Goal: Task Accomplishment & Management: Manage account settings

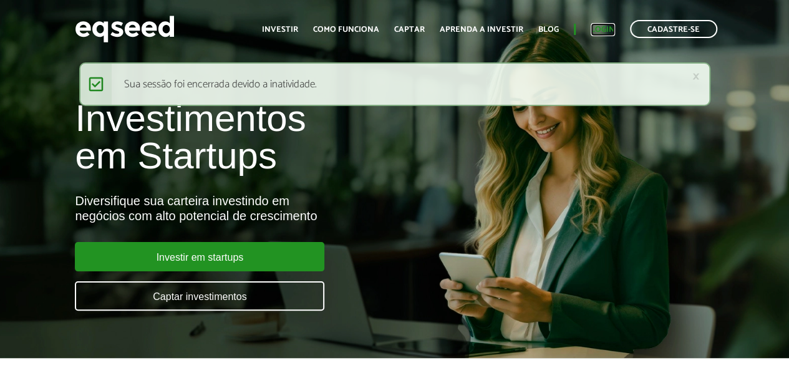
click at [607, 33] on link "Login" at bounding box center [603, 30] width 24 height 8
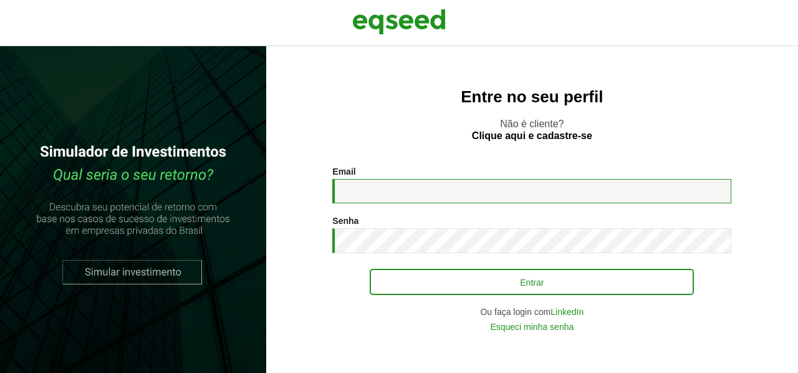
type input "**********"
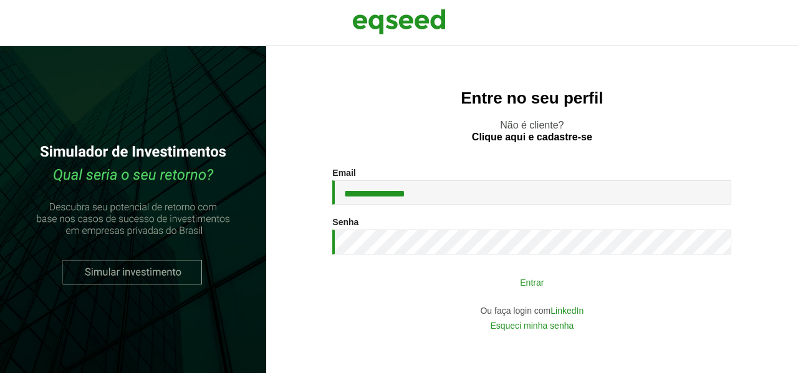
click at [519, 283] on button "Entrar" at bounding box center [532, 282] width 324 height 24
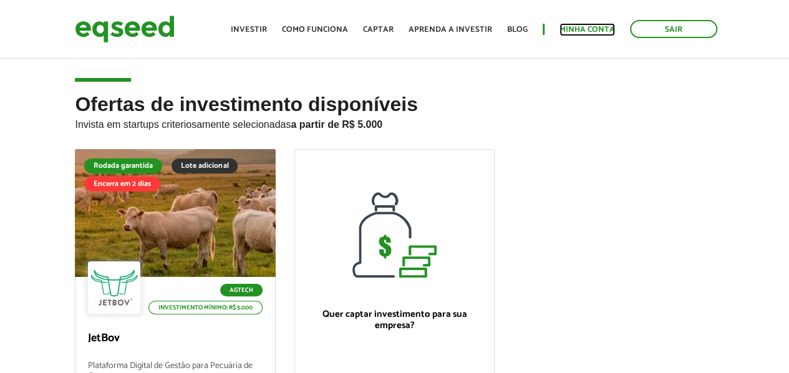
click at [589, 30] on link "Minha conta" at bounding box center [587, 30] width 56 height 8
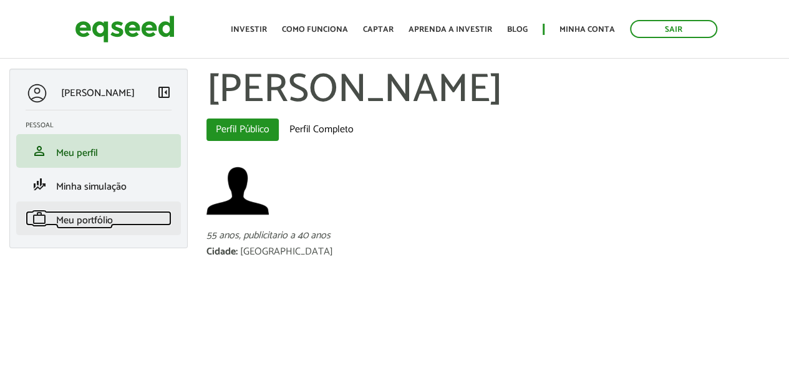
click at [91, 218] on span "Meu portfólio" at bounding box center [84, 220] width 57 height 17
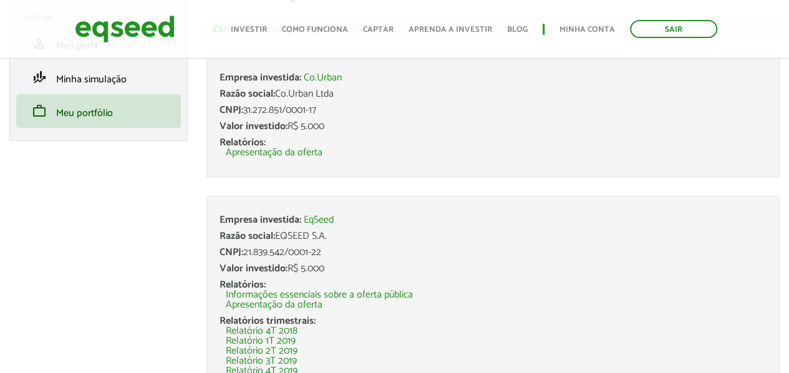
scroll to position [125, 0]
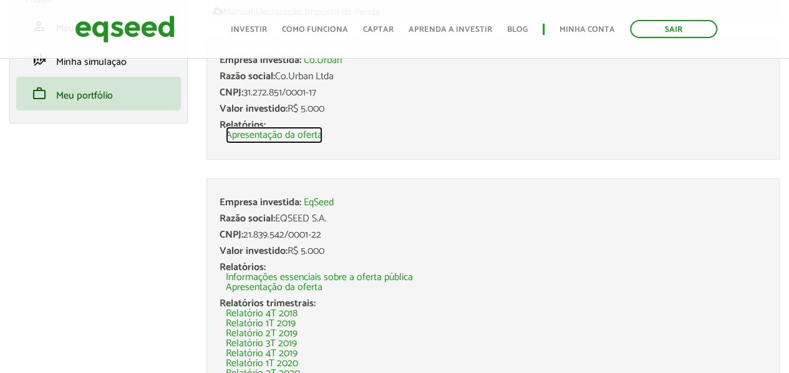
click at [286, 130] on link "Apresentação da oferta" at bounding box center [274, 135] width 97 height 10
